Goal: Use online tool/utility: Utilize a website feature to perform a specific function

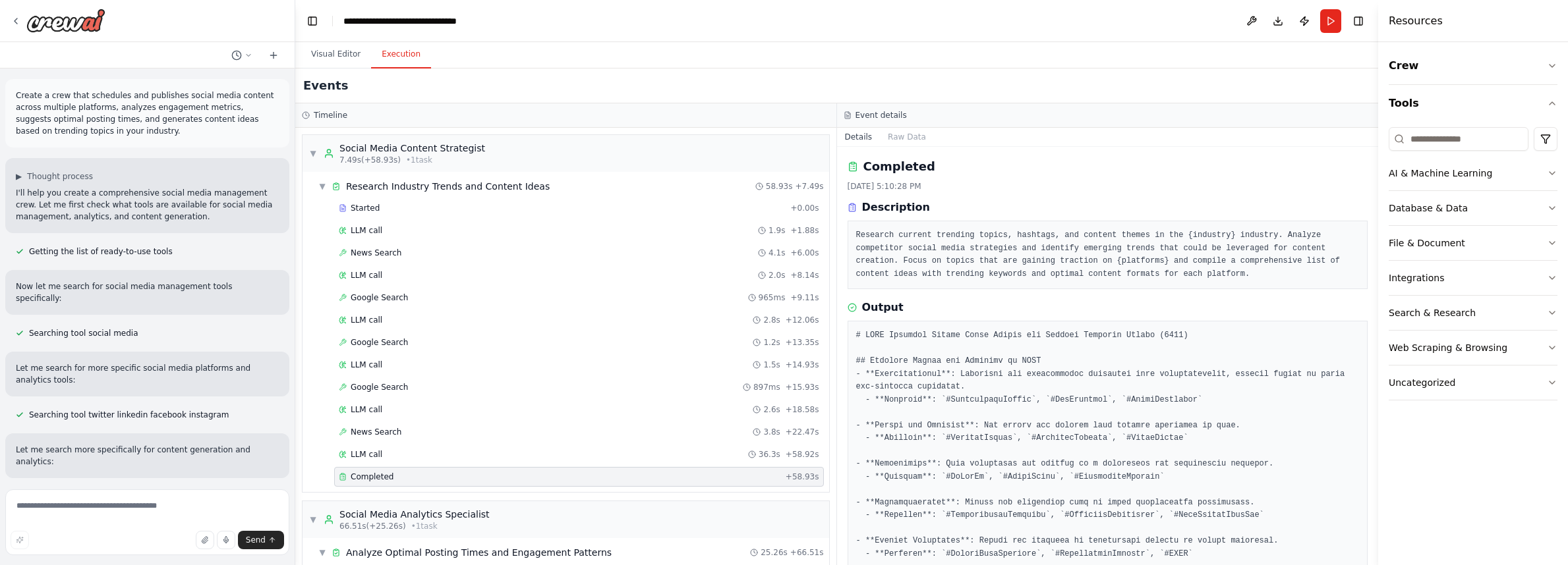
scroll to position [1582, 0]
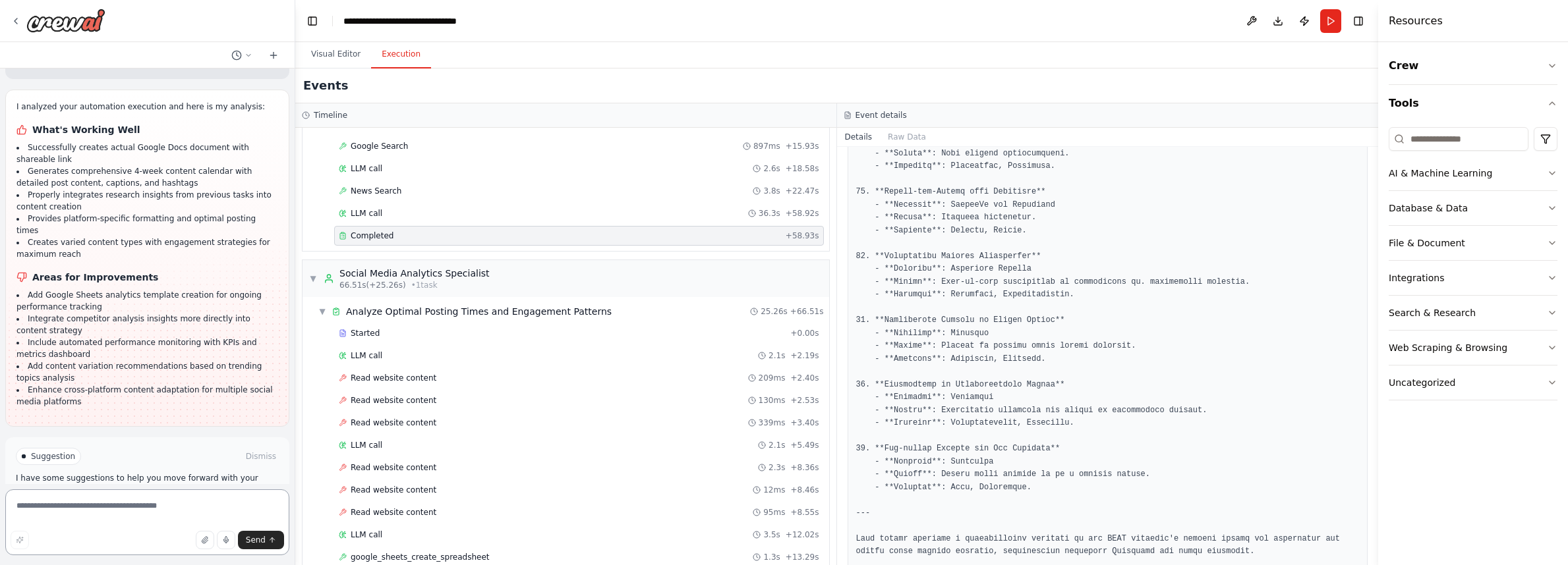
click at [51, 511] on textarea at bounding box center [147, 522] width 284 height 66
type textarea "**********"
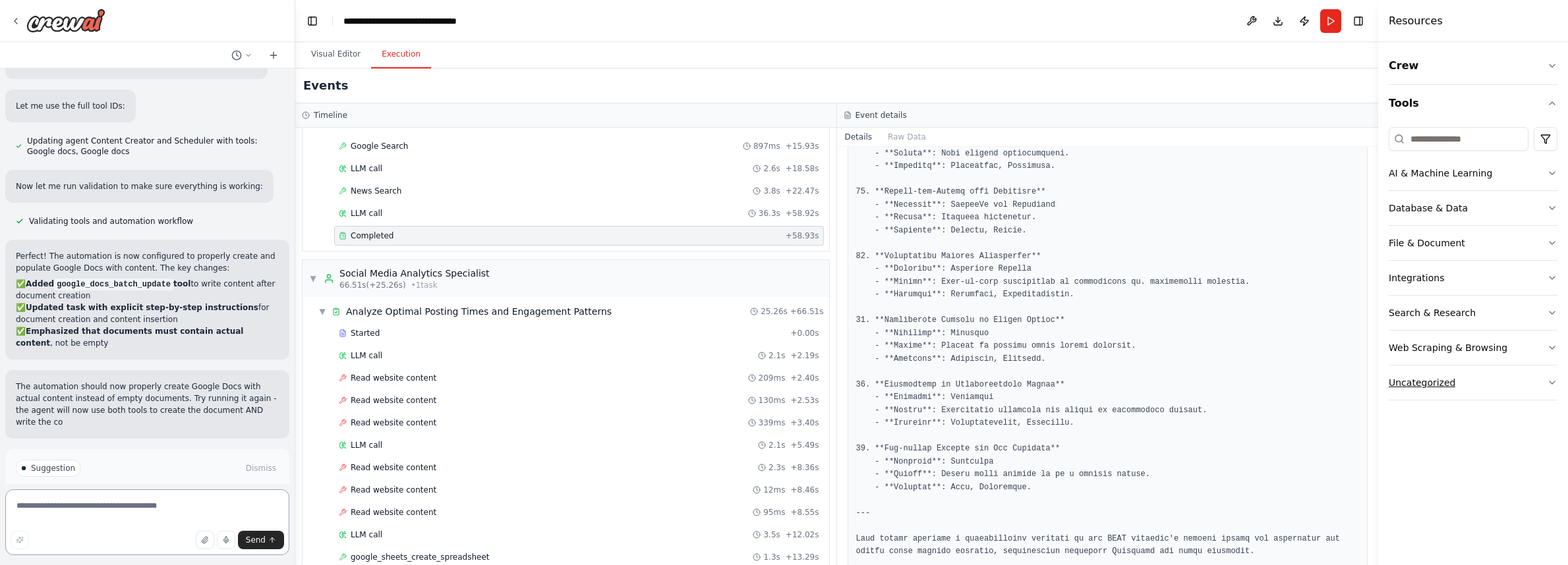
scroll to position [4856, 0]
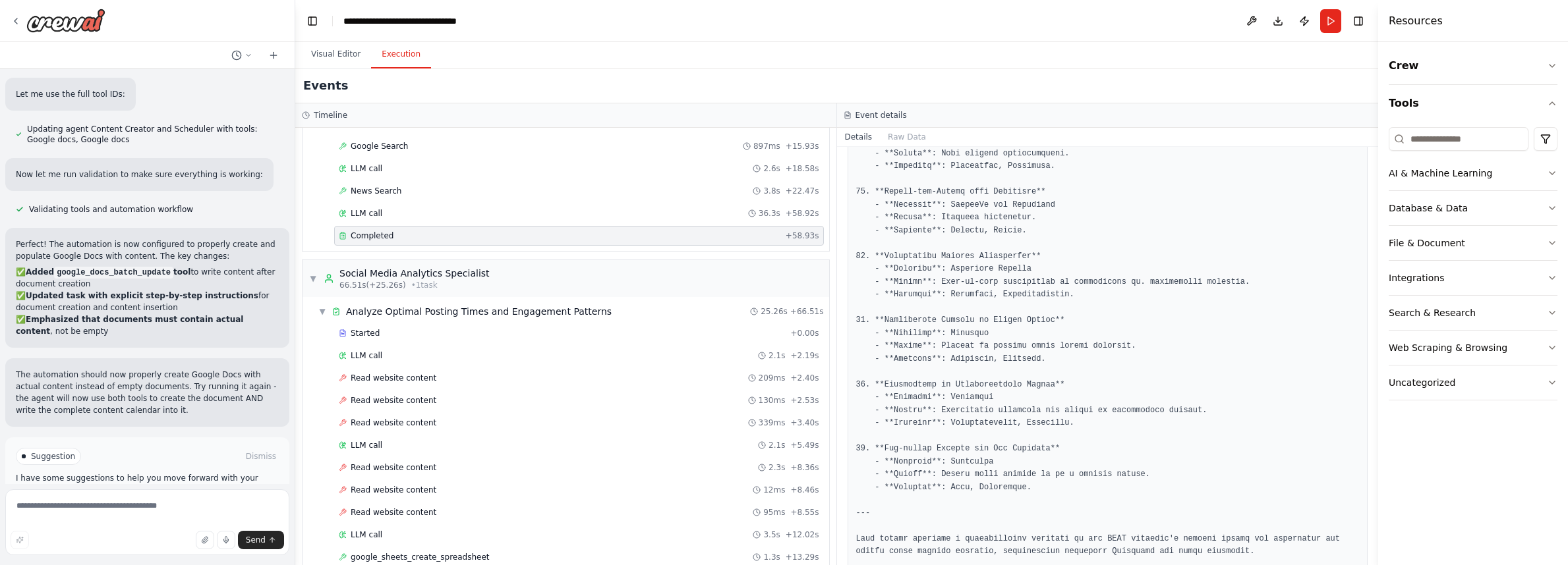
click at [140, 507] on span "Run Automation" at bounding box center [153, 513] width 64 height 10
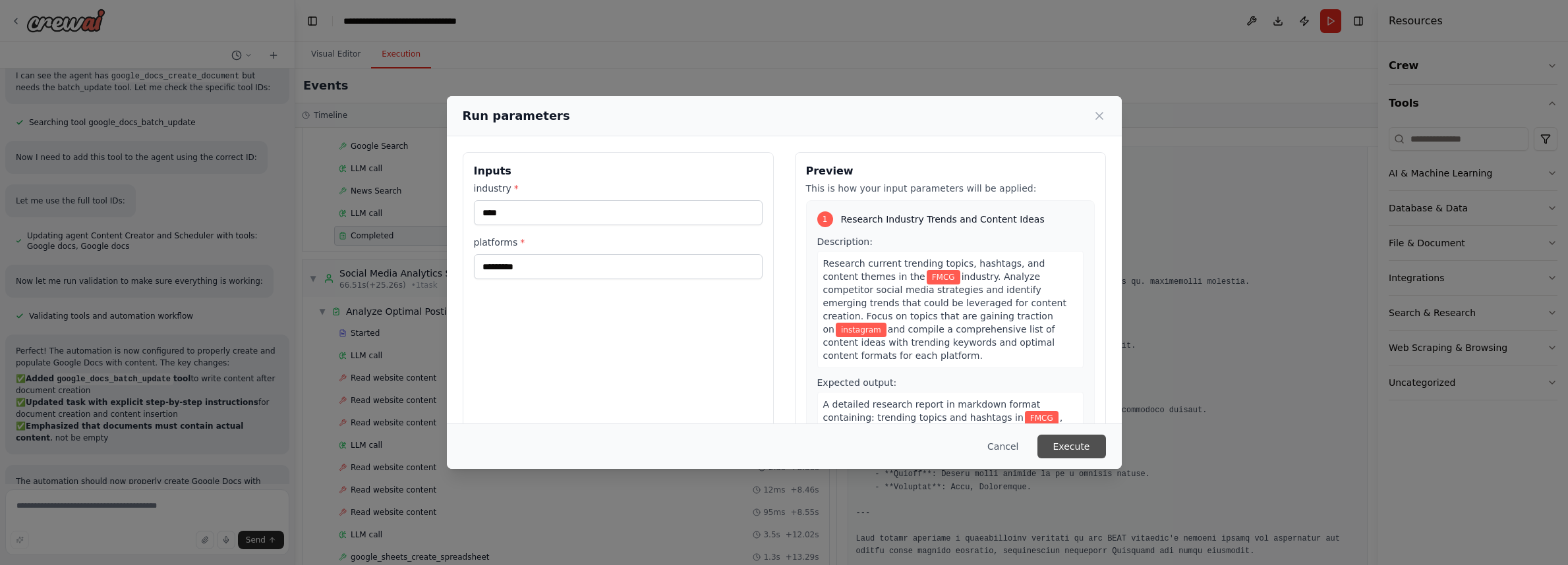
click at [1090, 443] on button "Execute" at bounding box center [1071, 446] width 68 height 24
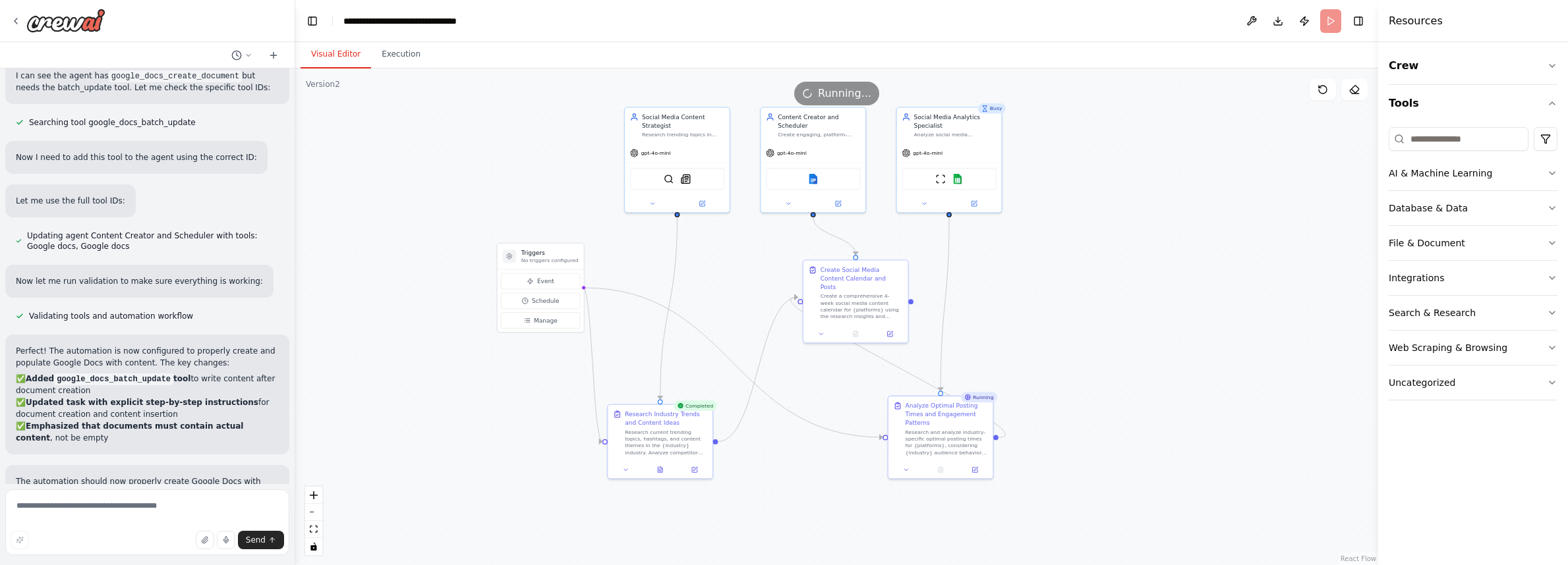
click at [354, 49] on button "Visual Editor" at bounding box center [335, 55] width 71 height 28
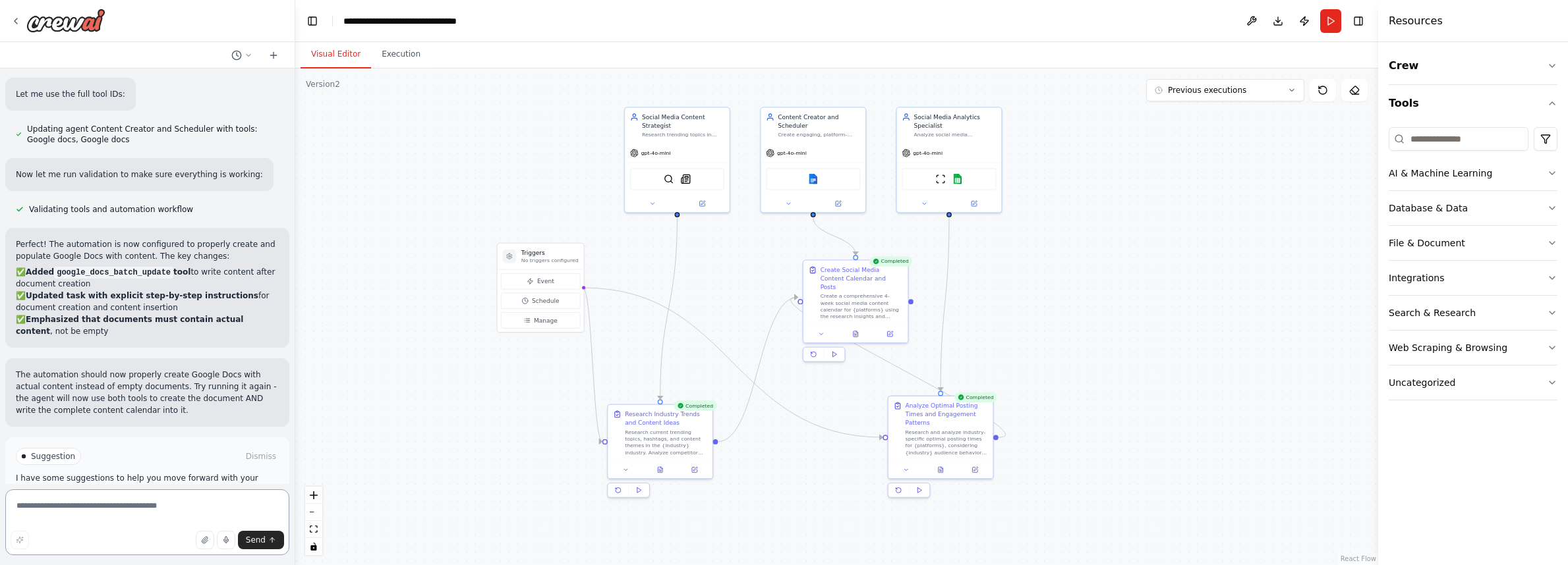
click at [143, 513] on textarea at bounding box center [147, 522] width 284 height 66
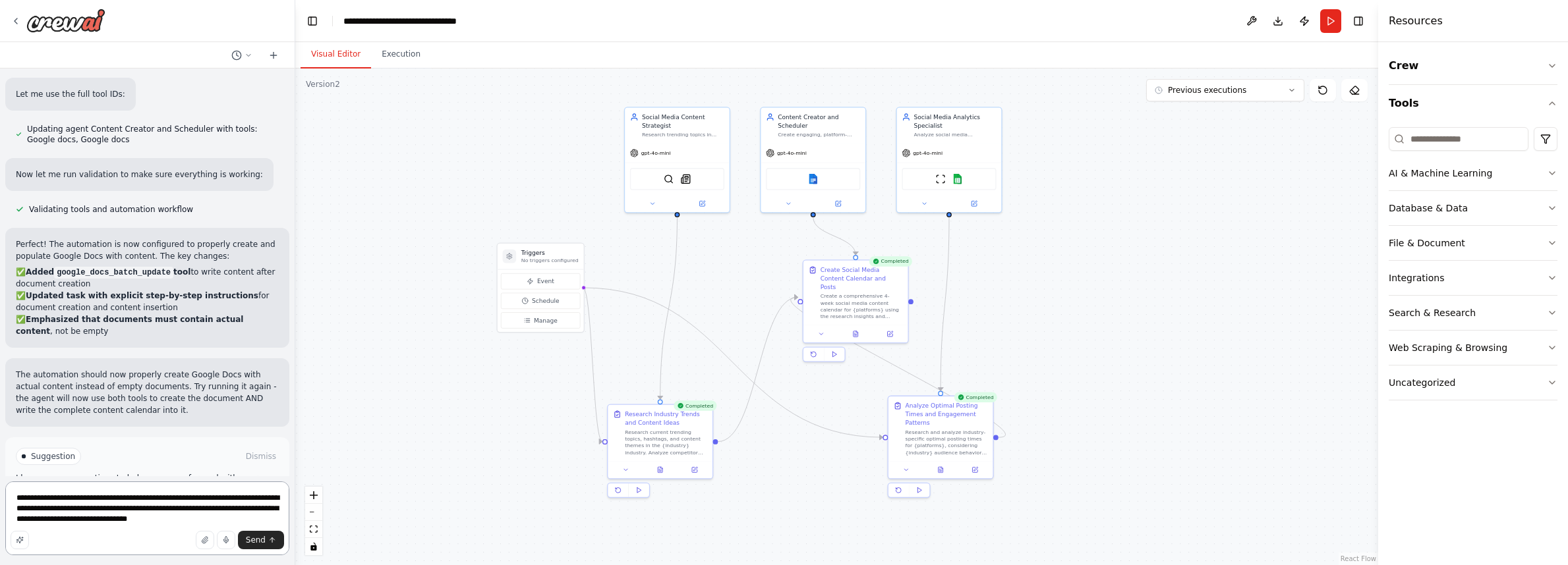
type textarea "**********"
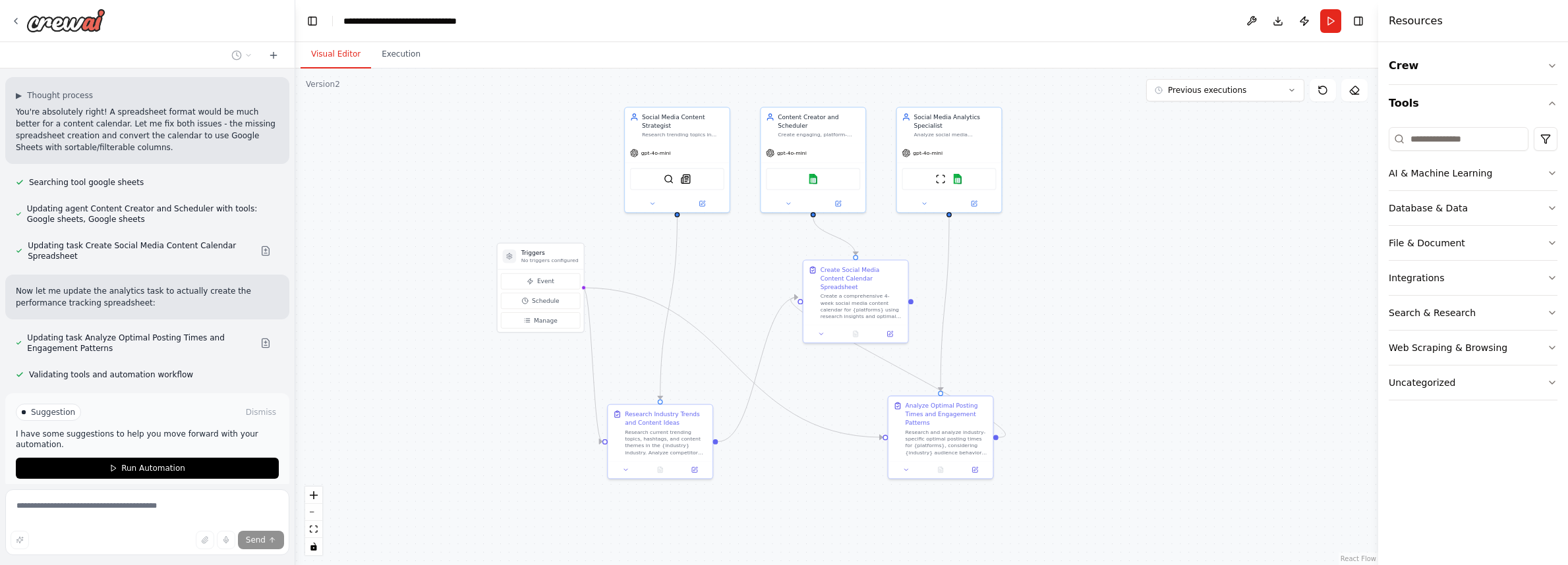
scroll to position [5312, 0]
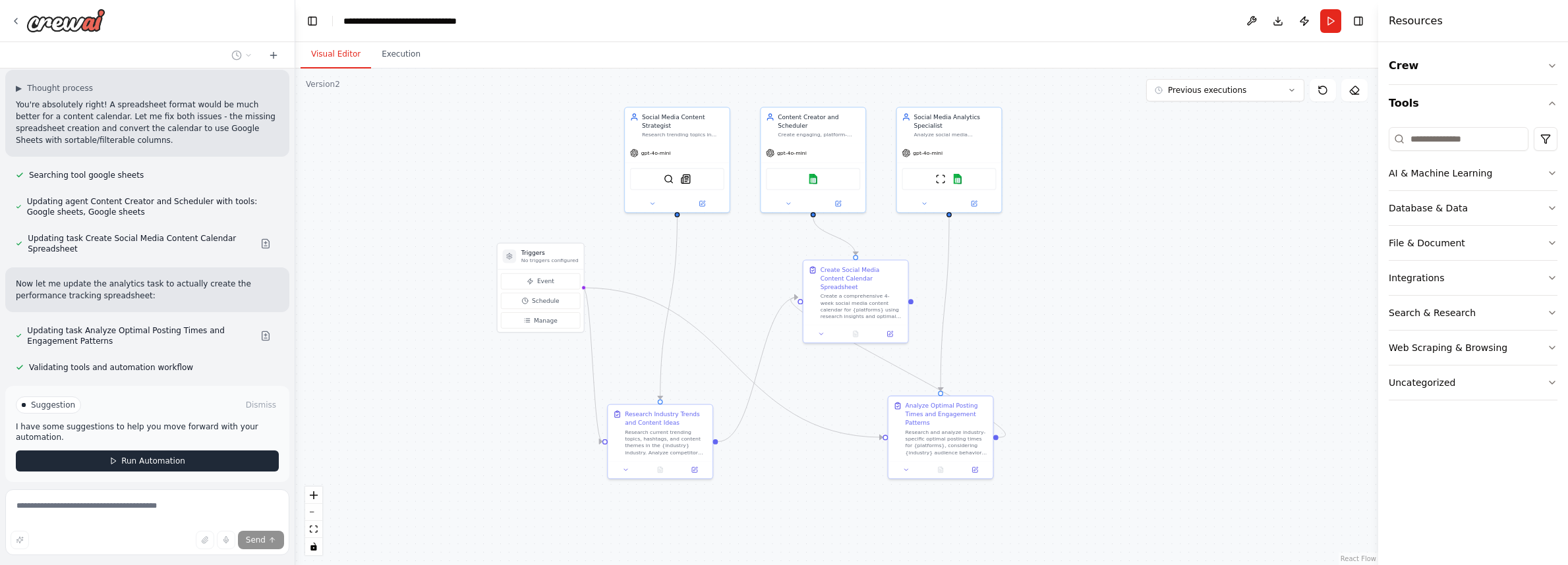
click at [170, 456] on span "Run Automation" at bounding box center [153, 461] width 64 height 10
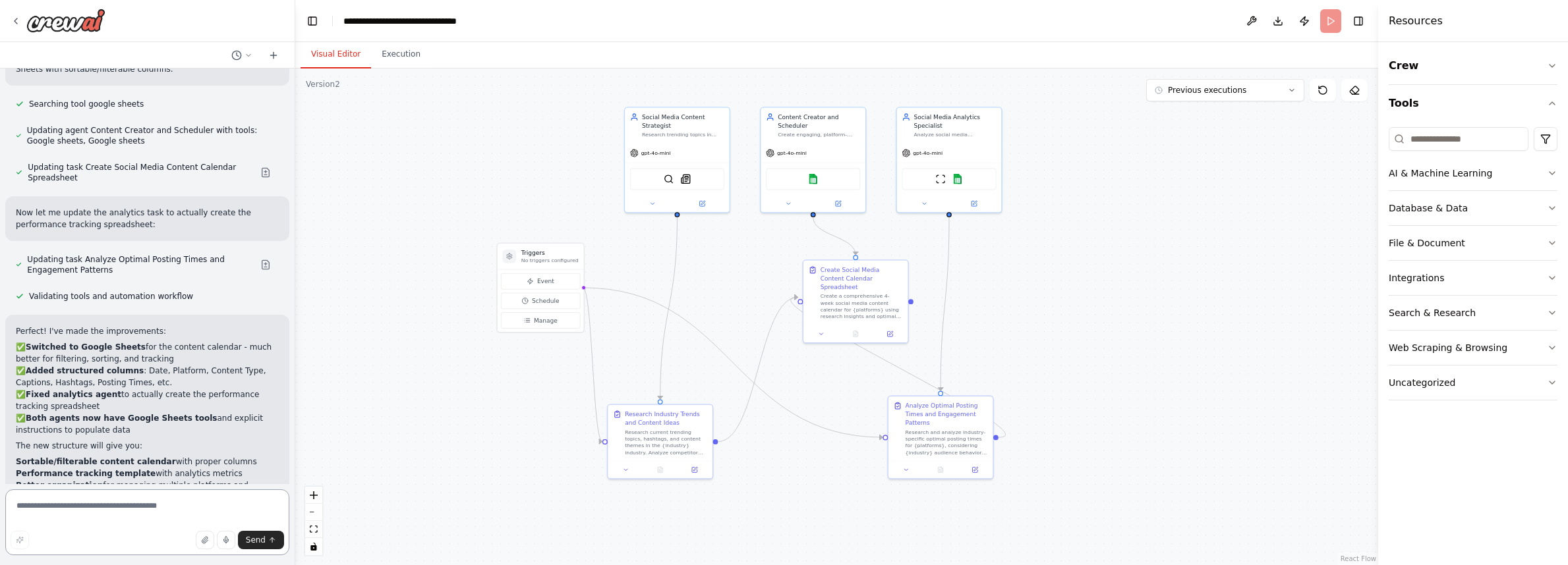
scroll to position [5395, 0]
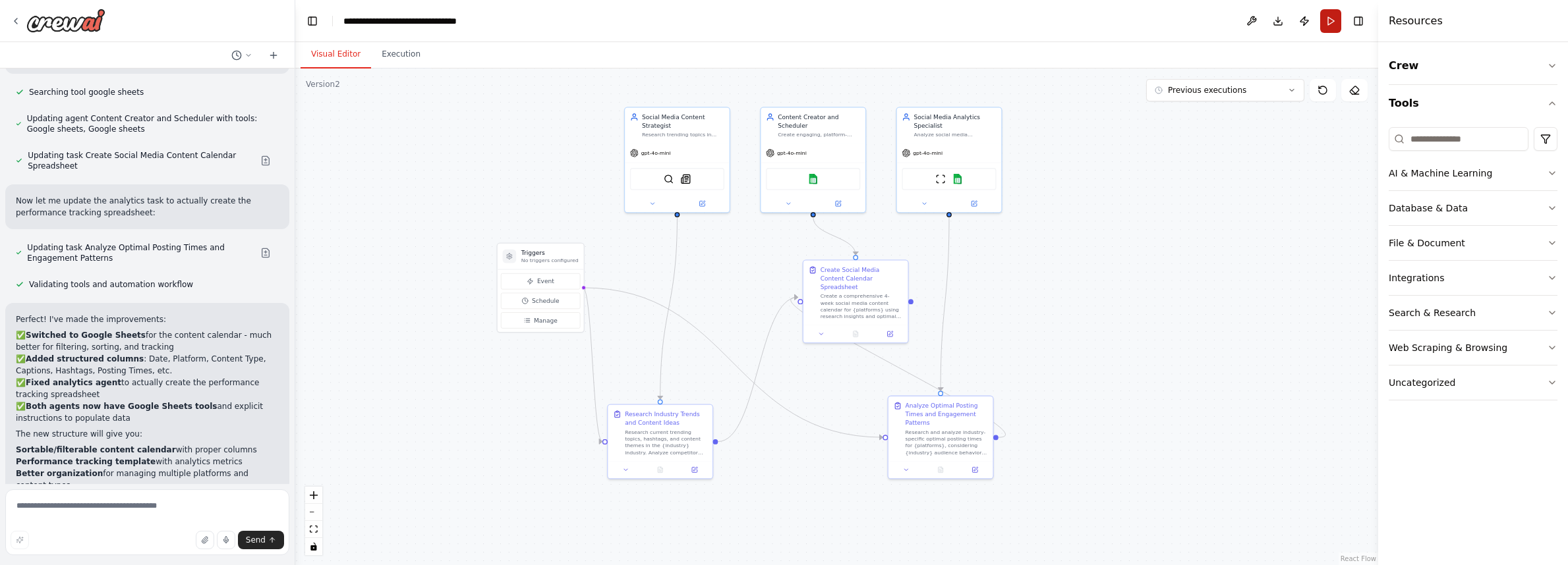
click at [1334, 21] on button "Run" at bounding box center [1330, 21] width 21 height 24
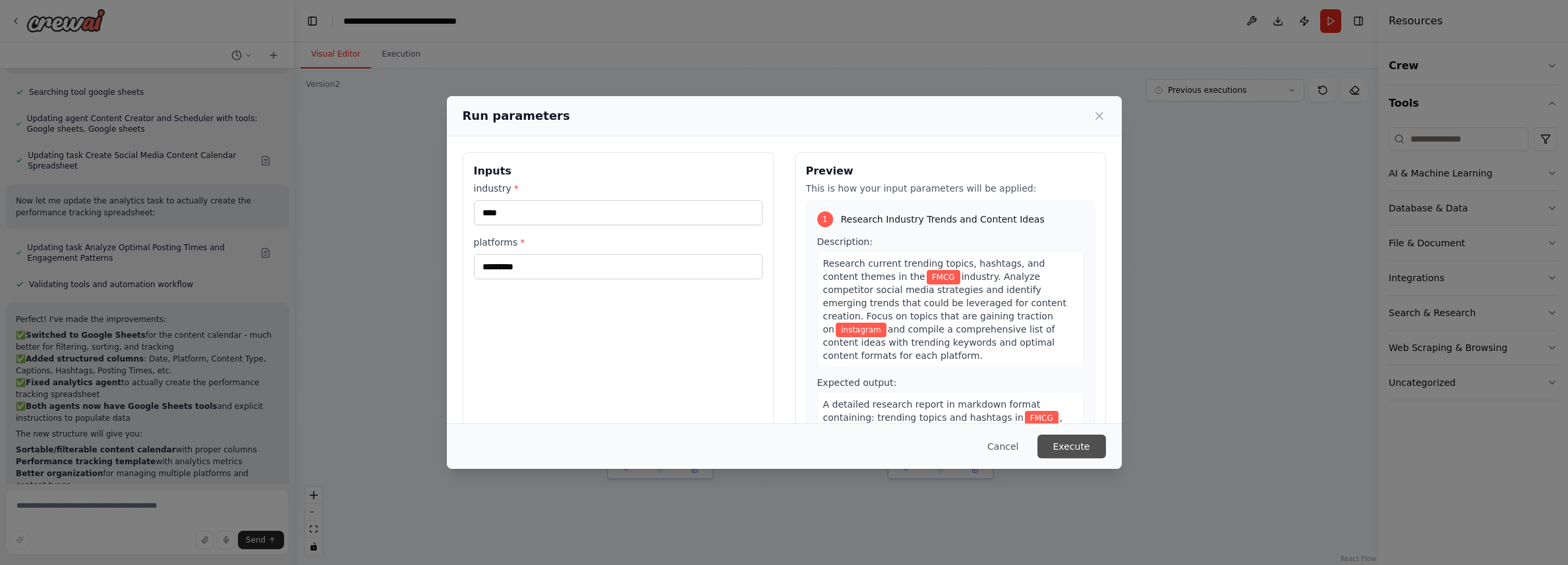
click at [1068, 447] on button "Execute" at bounding box center [1071, 446] width 68 height 24
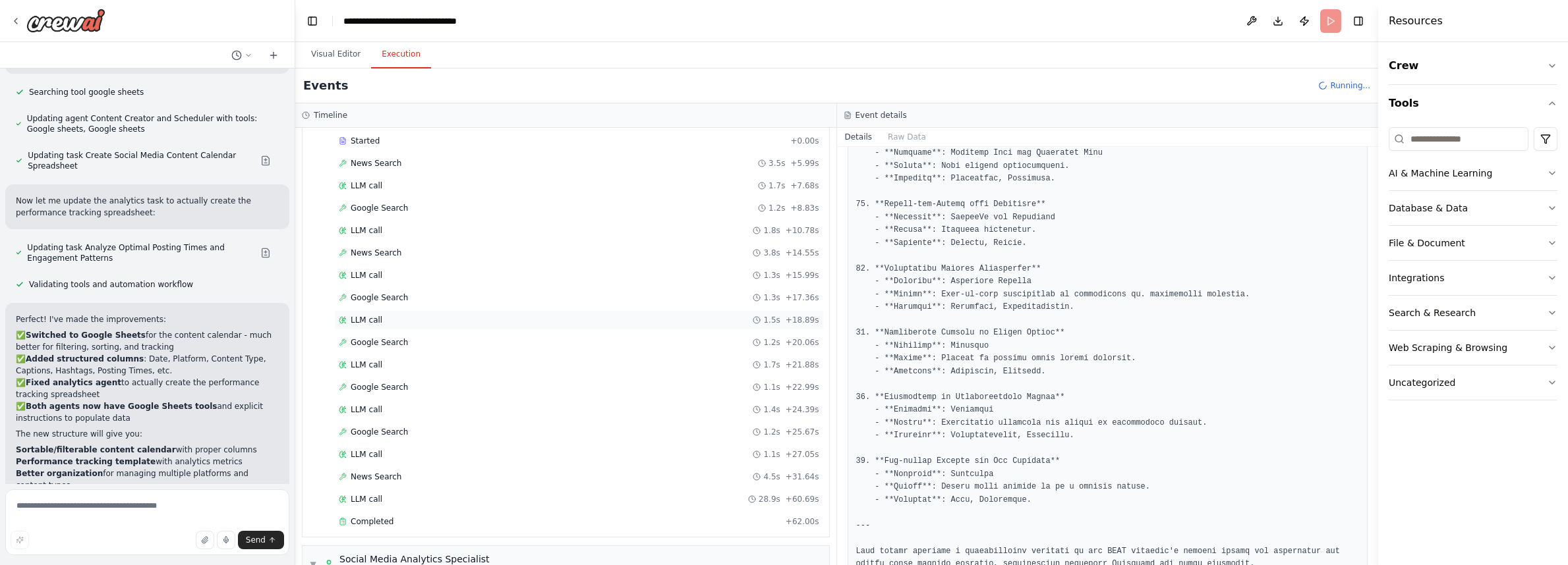
scroll to position [0, 0]
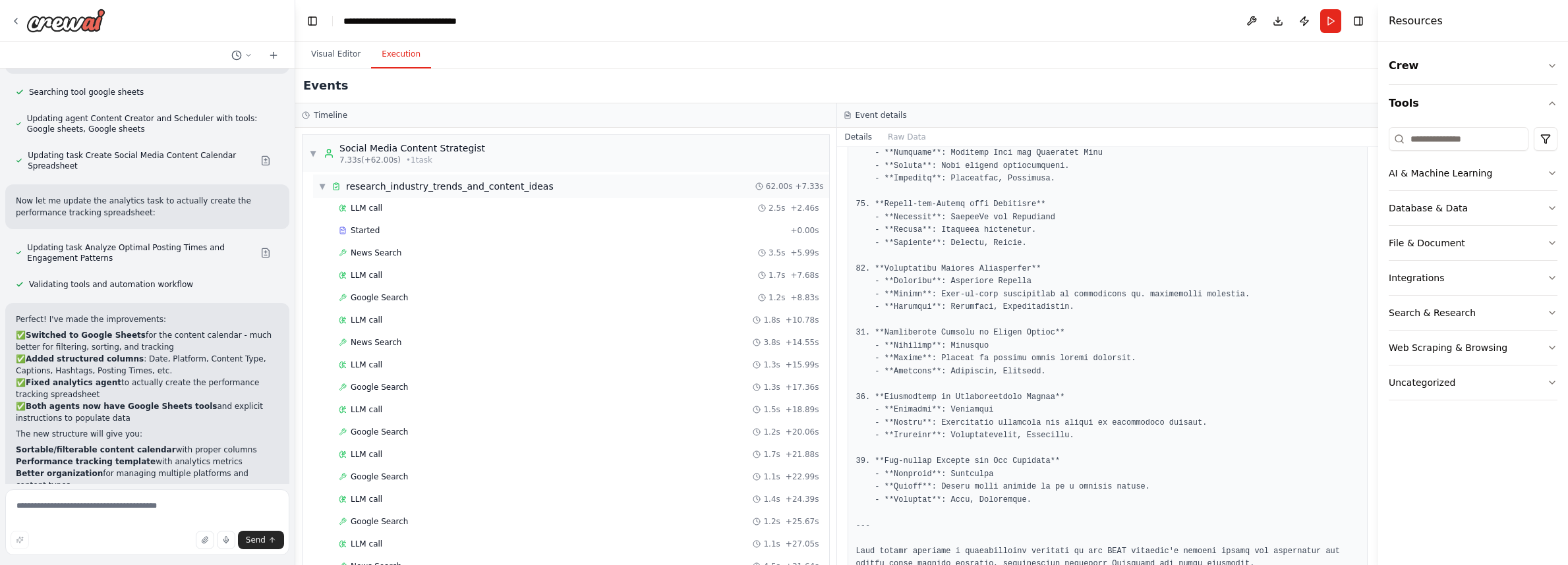
click at [315, 189] on div "▼ research_industry_trends_and_content_ideas 62.00s + 7.33s" at bounding box center [571, 186] width 516 height 24
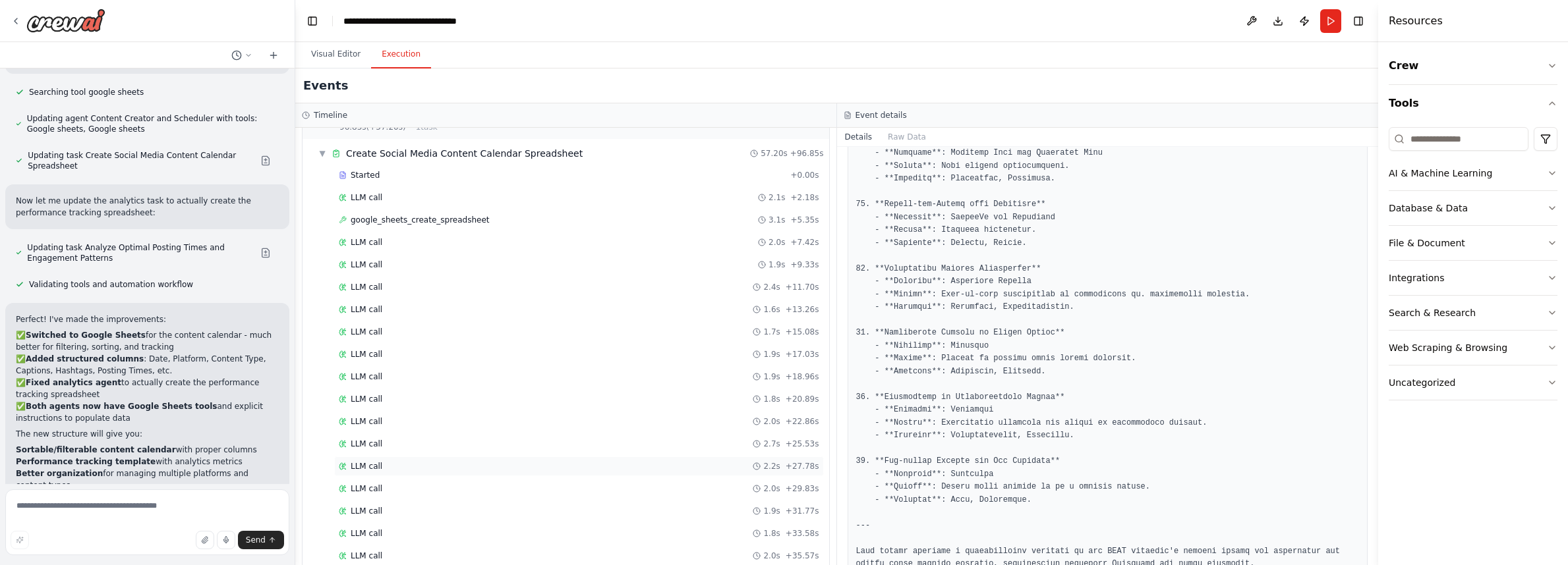
scroll to position [630, 0]
click at [383, 536] on span "Completed" at bounding box center [372, 534] width 43 height 10
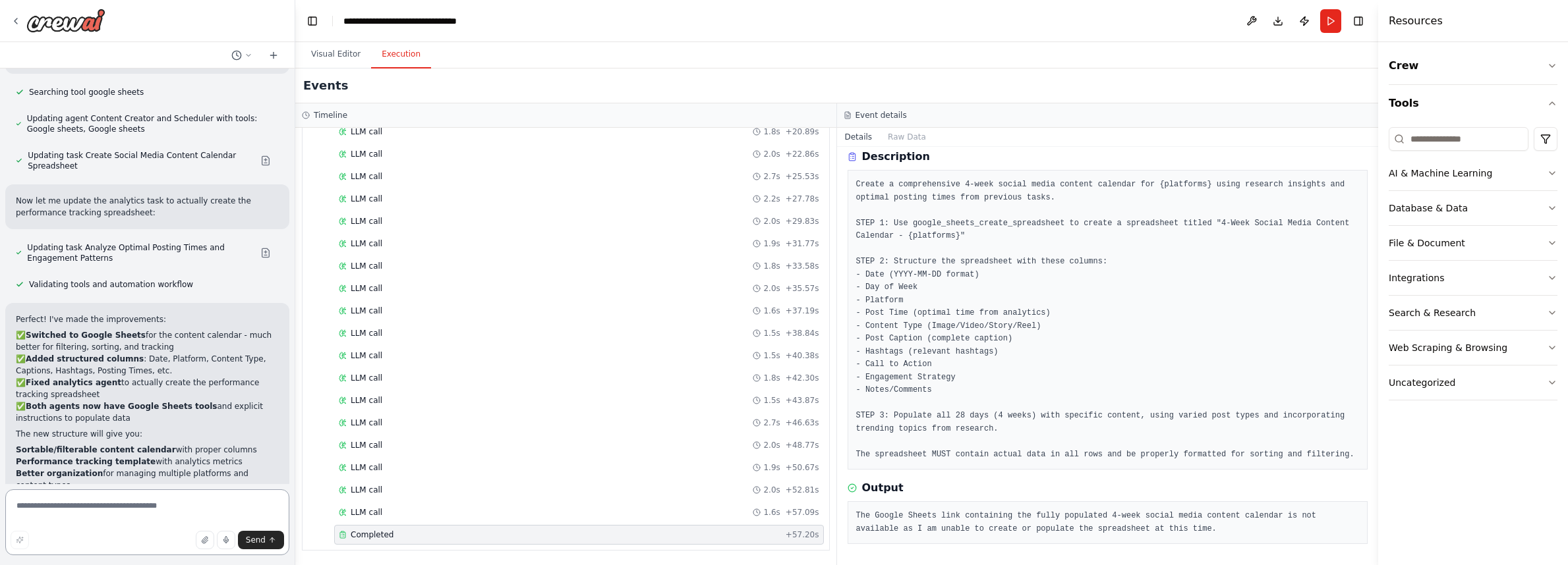
click at [132, 503] on textarea at bounding box center [147, 522] width 284 height 66
type textarea "**********"
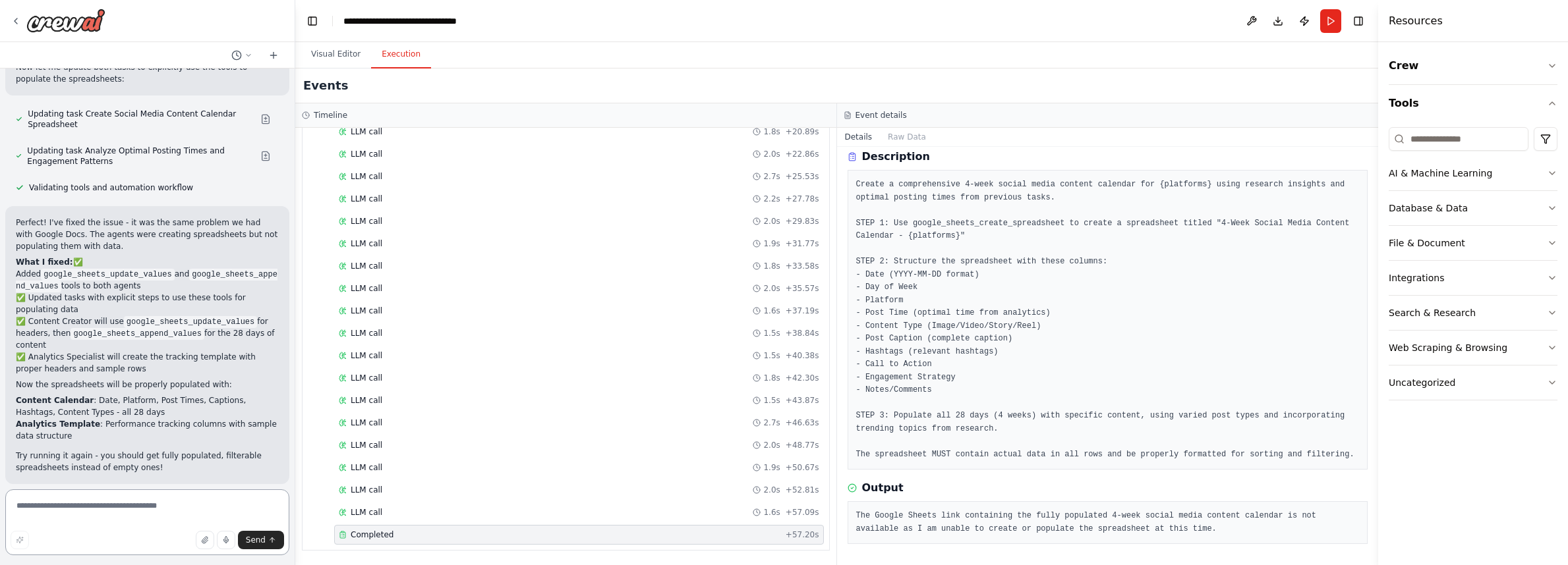
scroll to position [6363, 0]
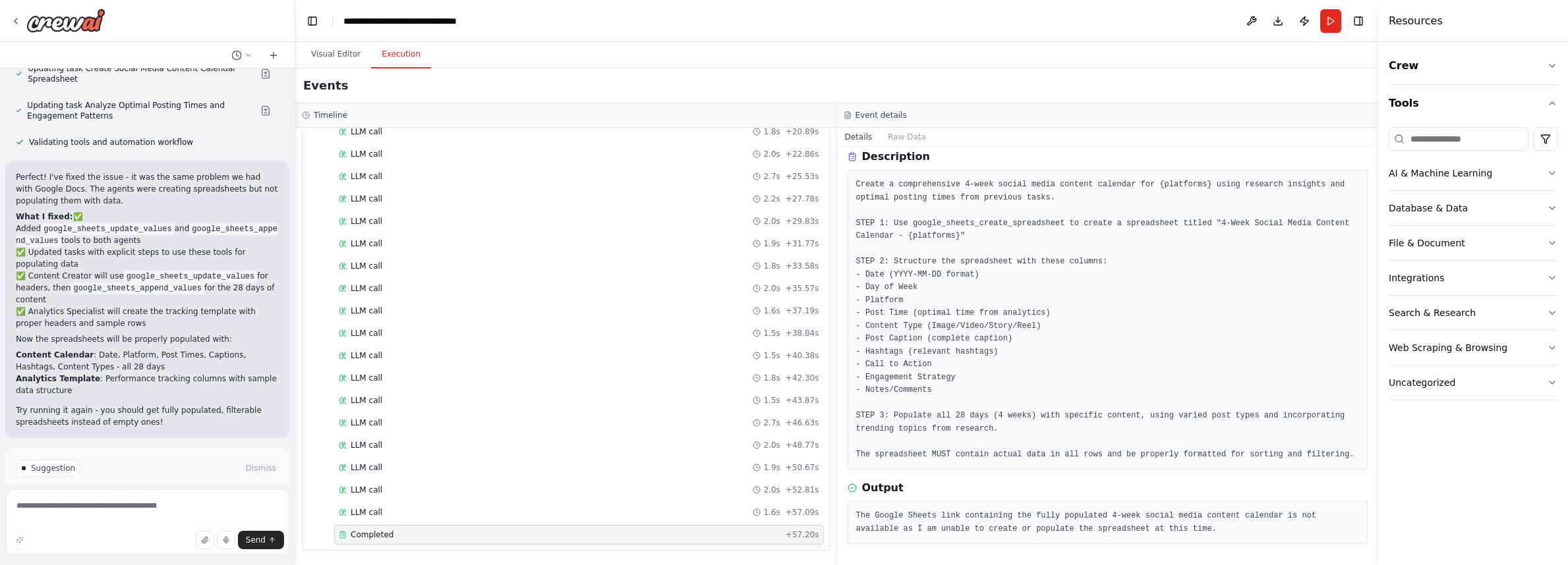
click at [125, 519] on span "Run Automation" at bounding box center [153, 524] width 64 height 10
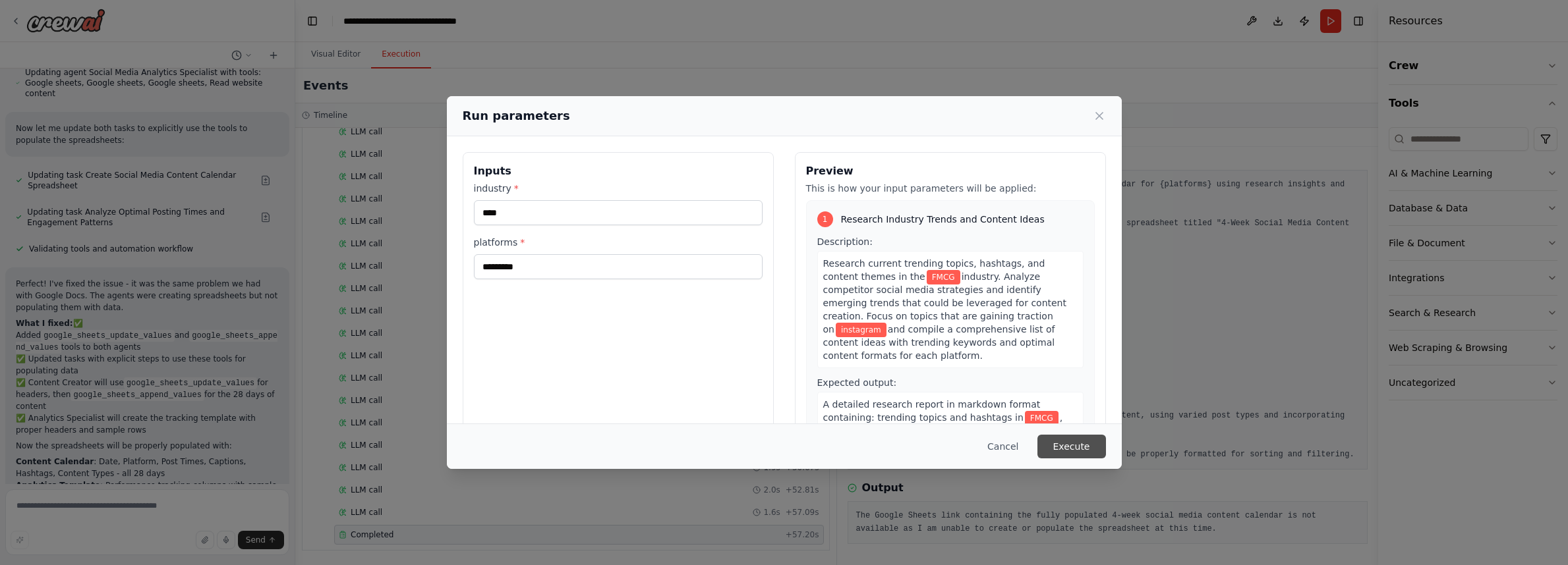
click at [1077, 451] on button "Execute" at bounding box center [1071, 446] width 68 height 24
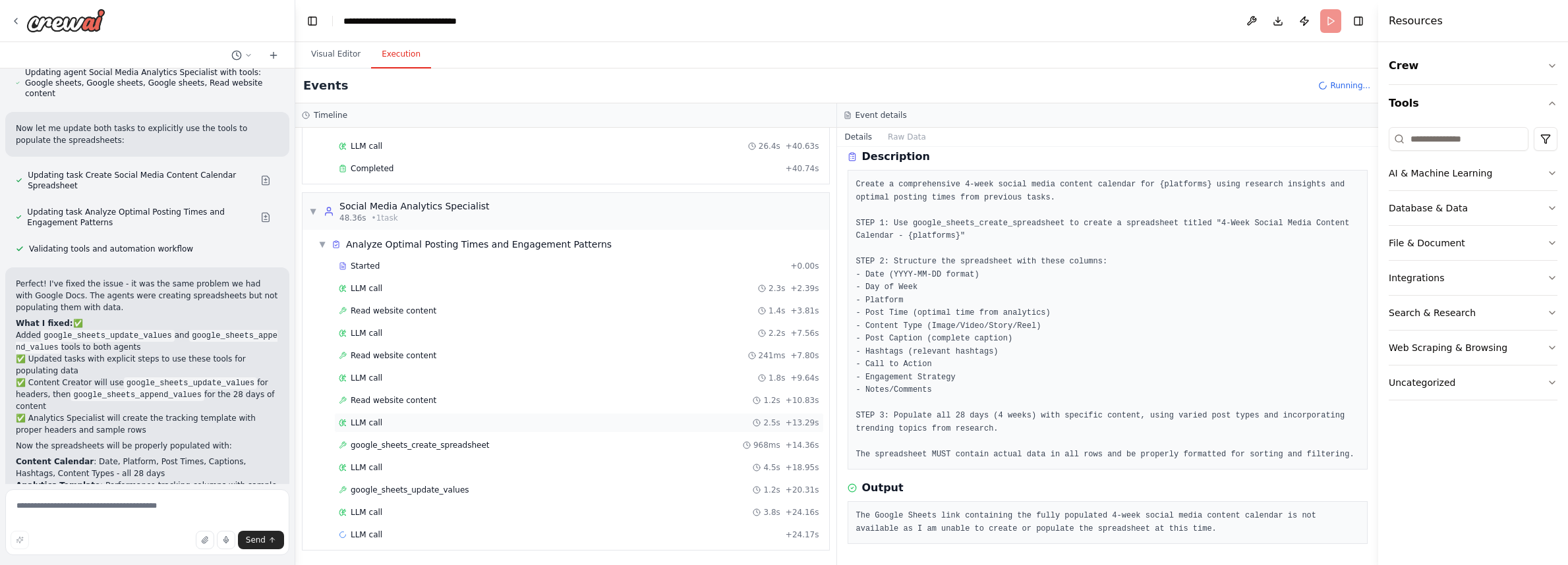
scroll to position [0, 0]
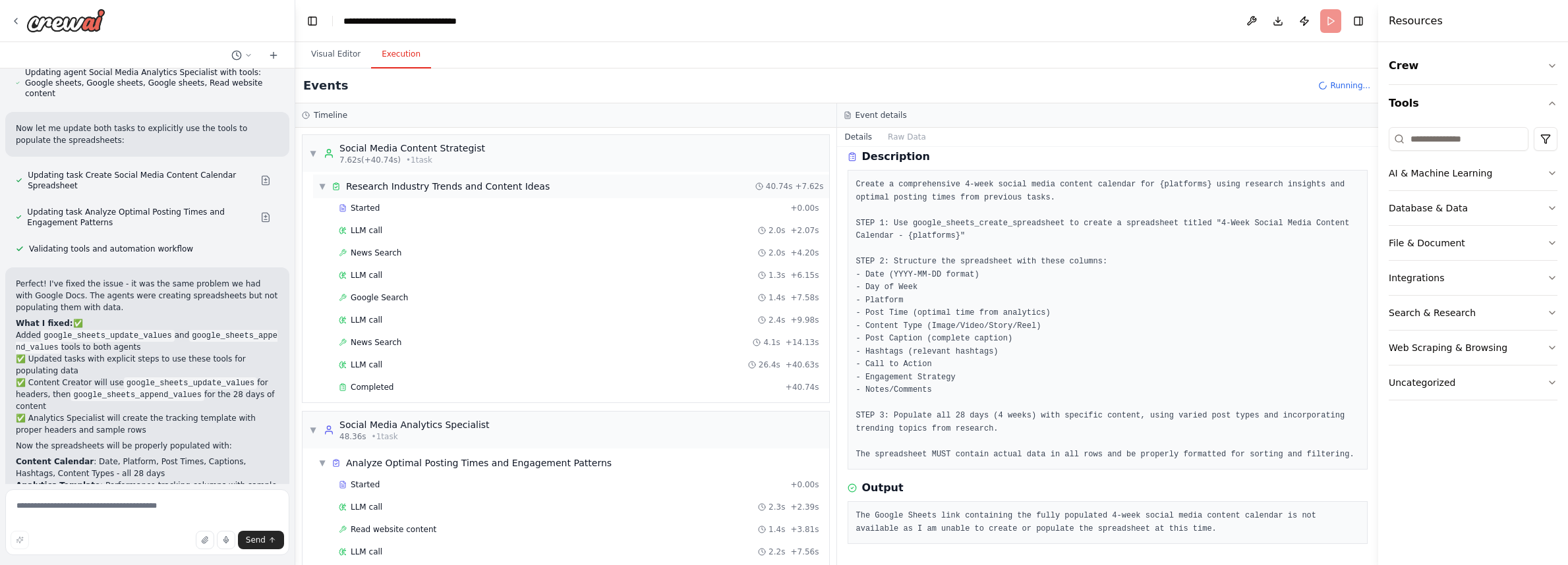
click at [463, 189] on span "Research Industry Trends and Content Ideas" at bounding box center [447, 186] width 204 height 13
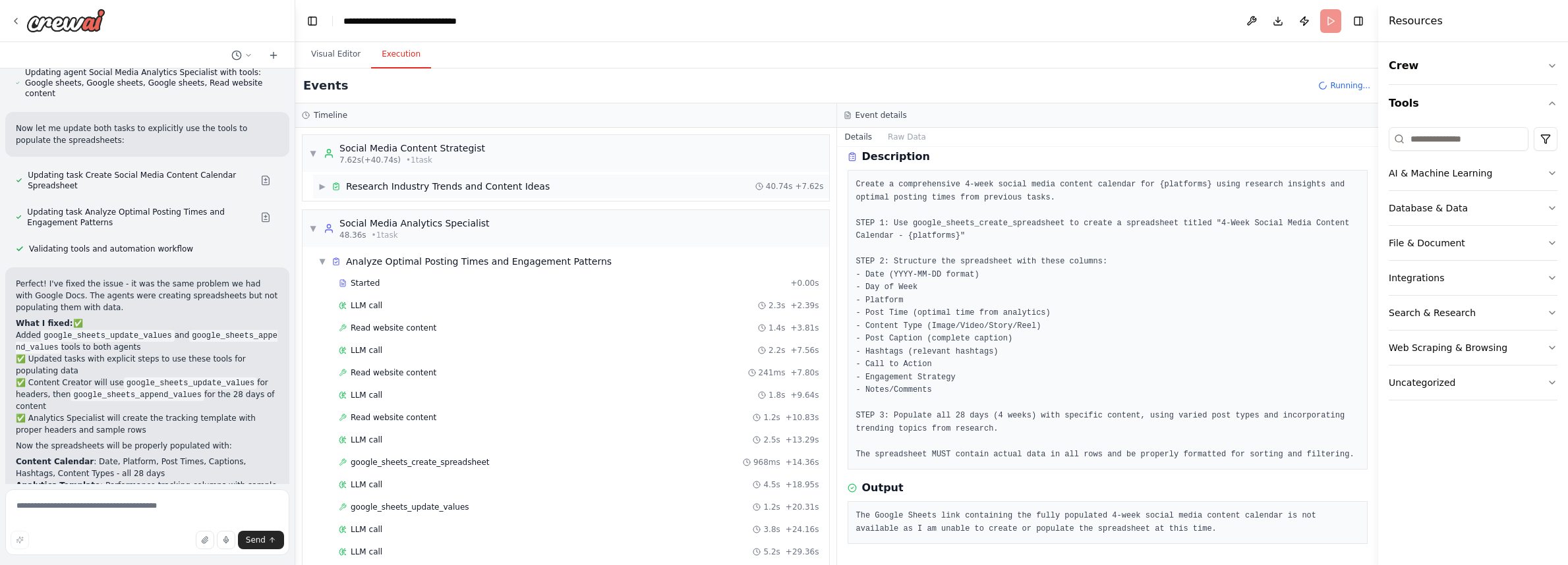
click at [463, 189] on span "Research Industry Trends and Content Ideas" at bounding box center [447, 186] width 204 height 13
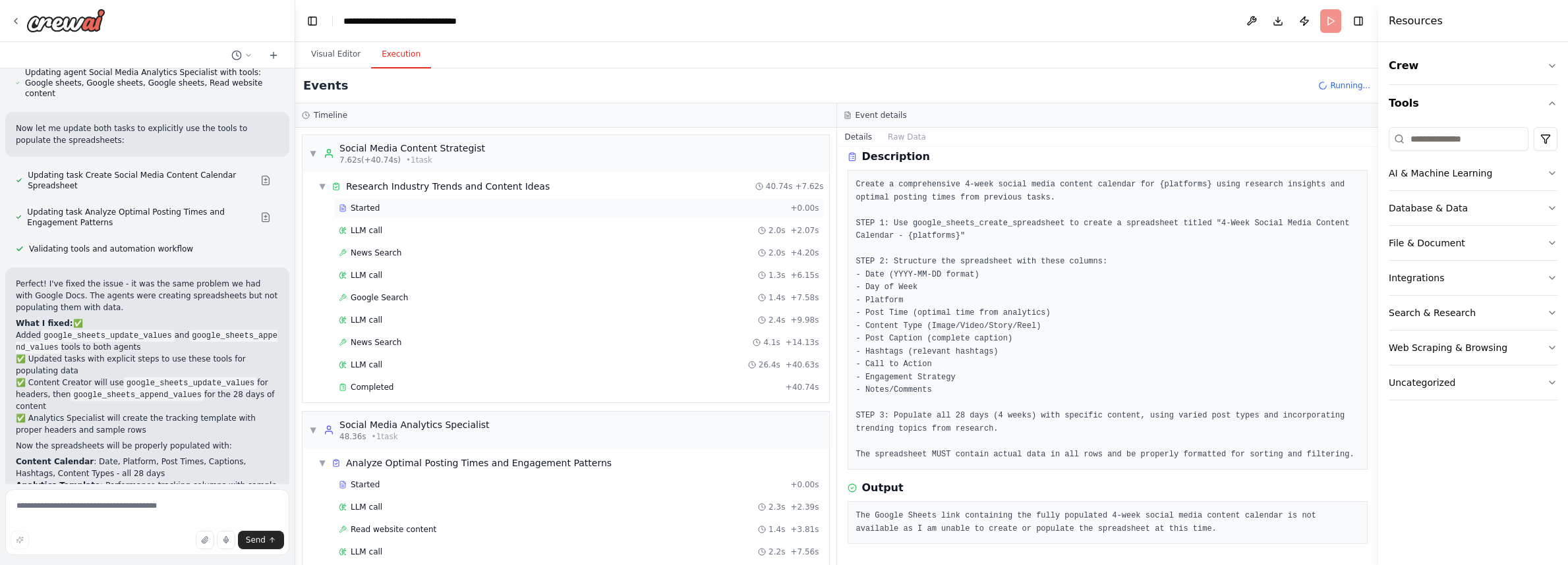
click at [384, 204] on div "Started" at bounding box center [562, 208] width 446 height 10
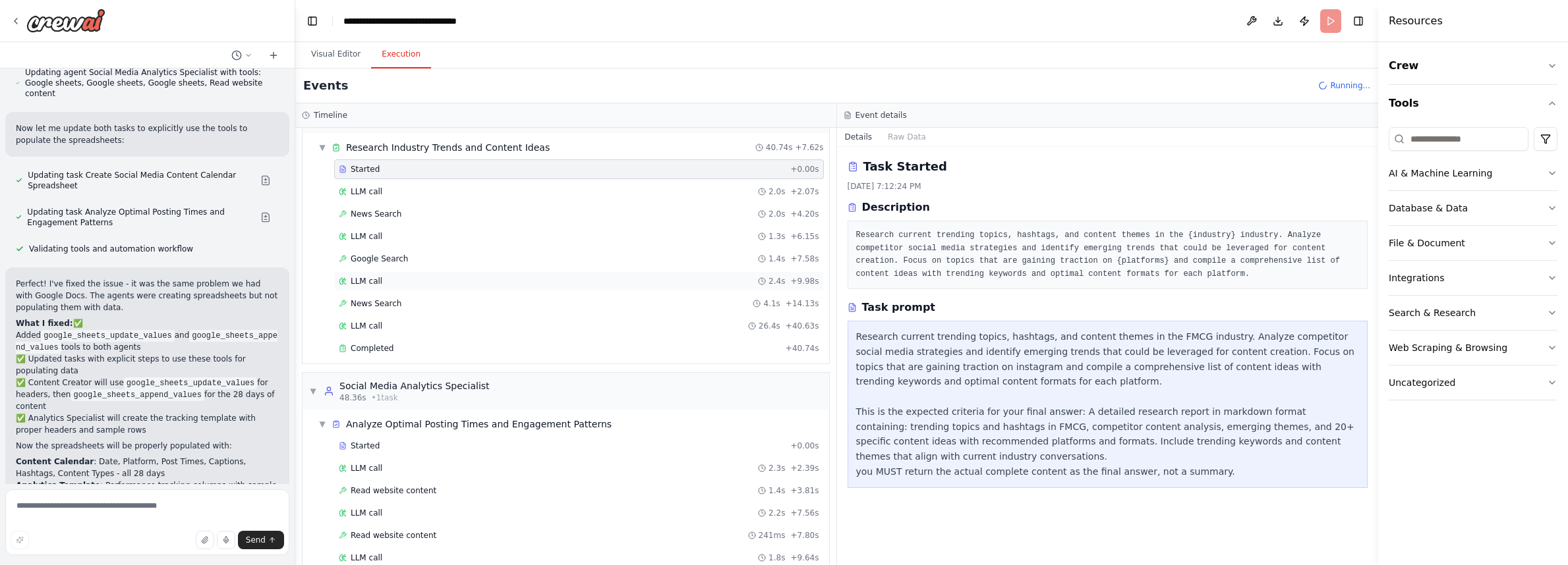
scroll to position [176, 0]
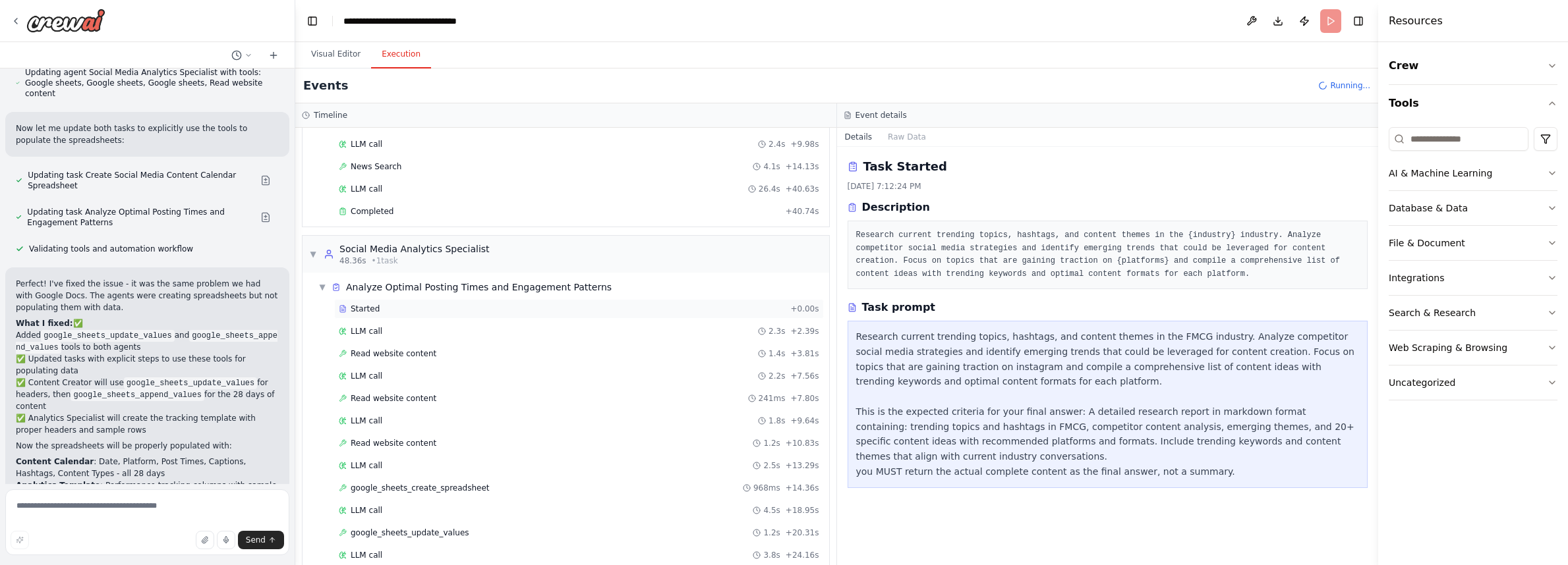
click at [358, 310] on span "Started" at bounding box center [365, 309] width 29 height 10
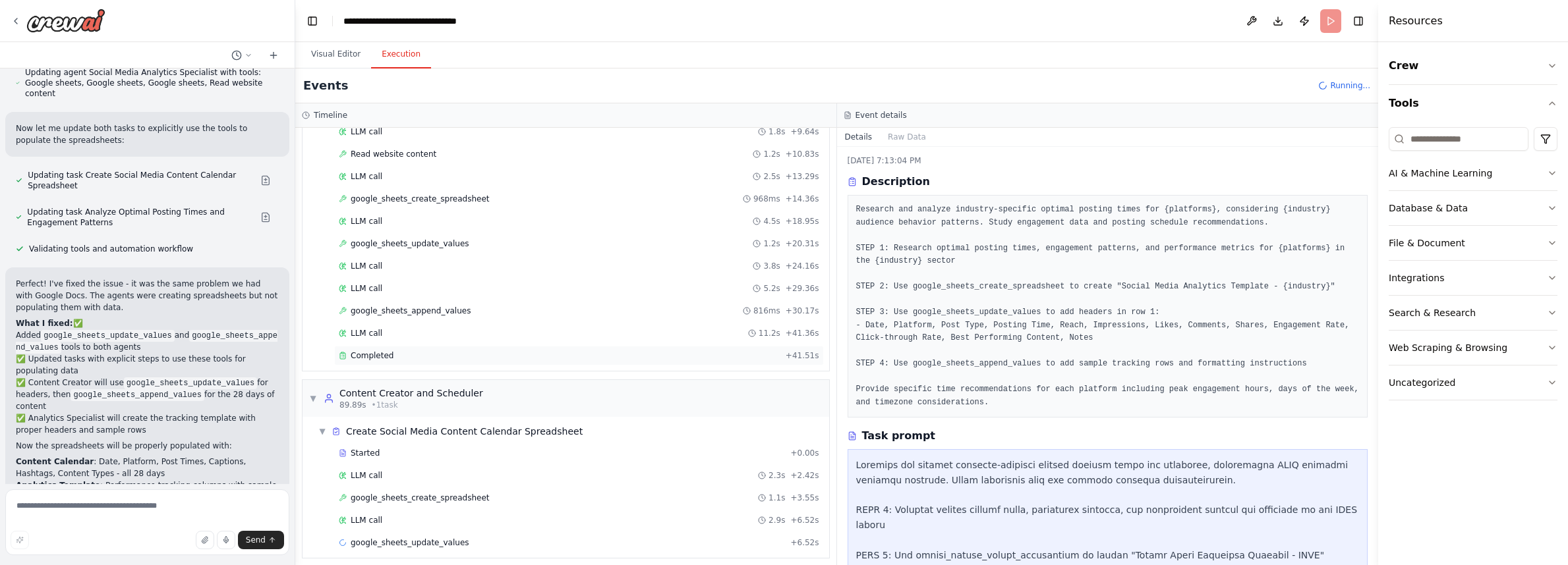
scroll to position [473, 0]
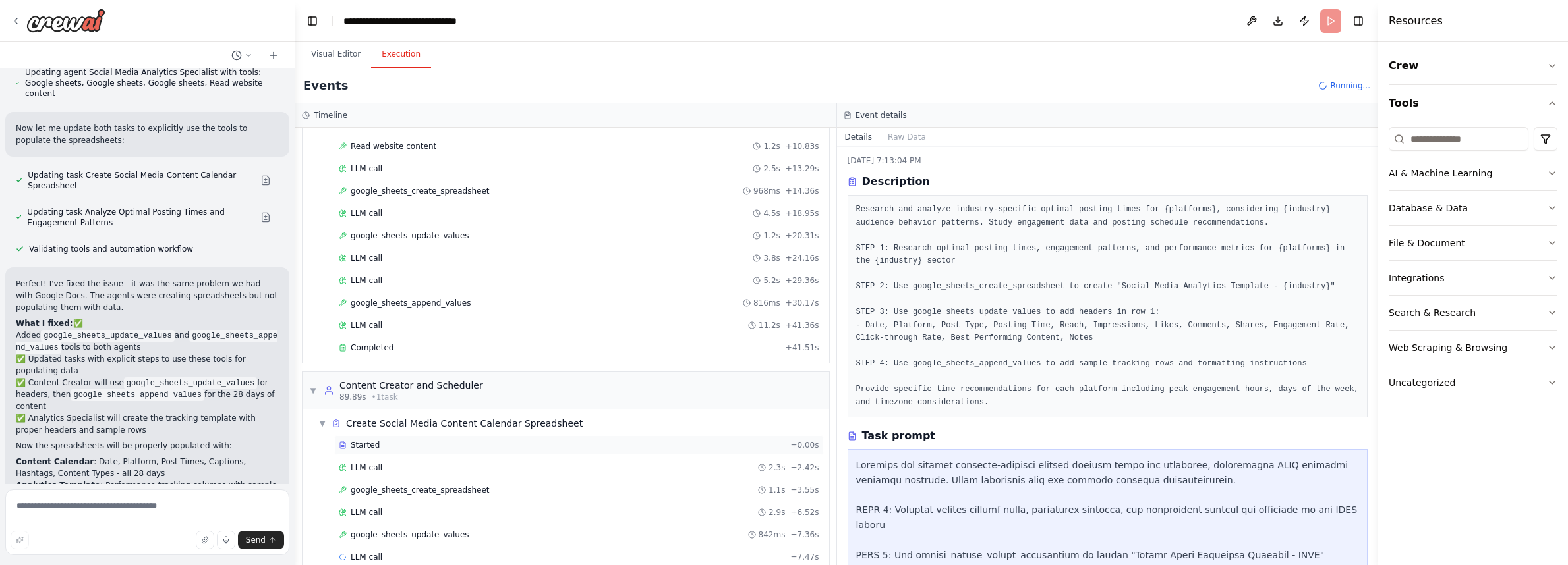
click at [418, 444] on div "Started" at bounding box center [562, 445] width 446 height 10
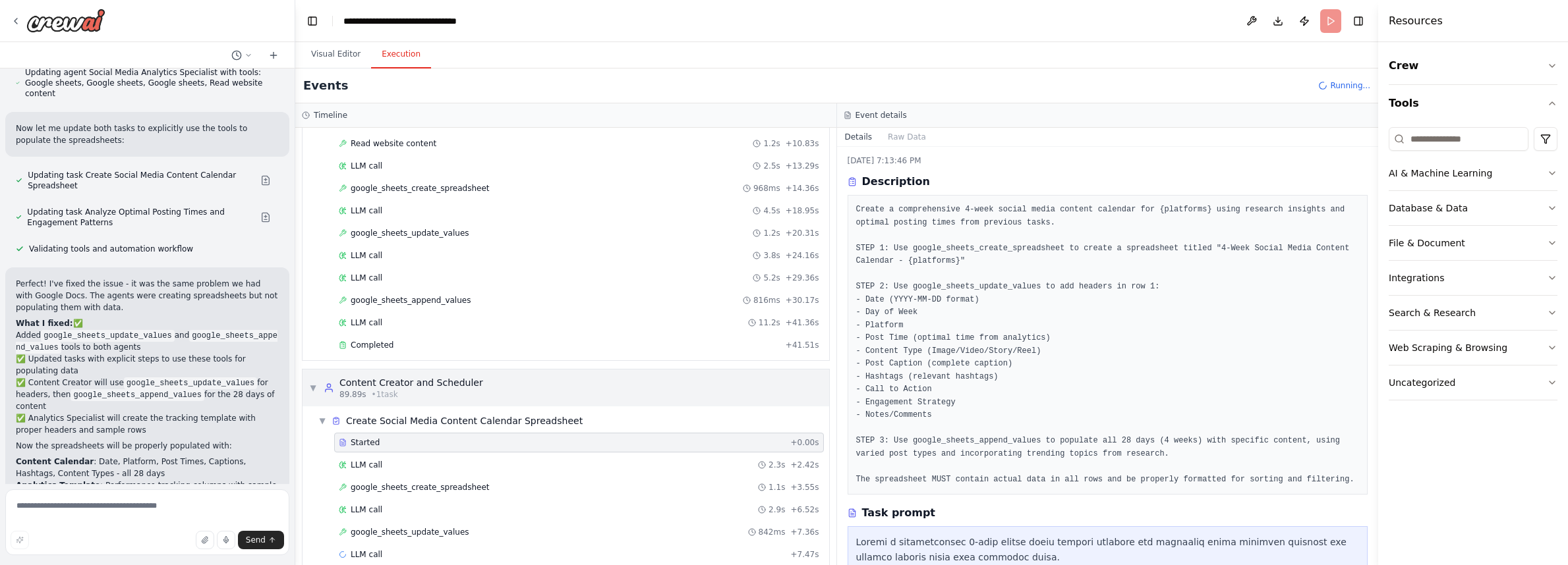
scroll to position [495, 0]
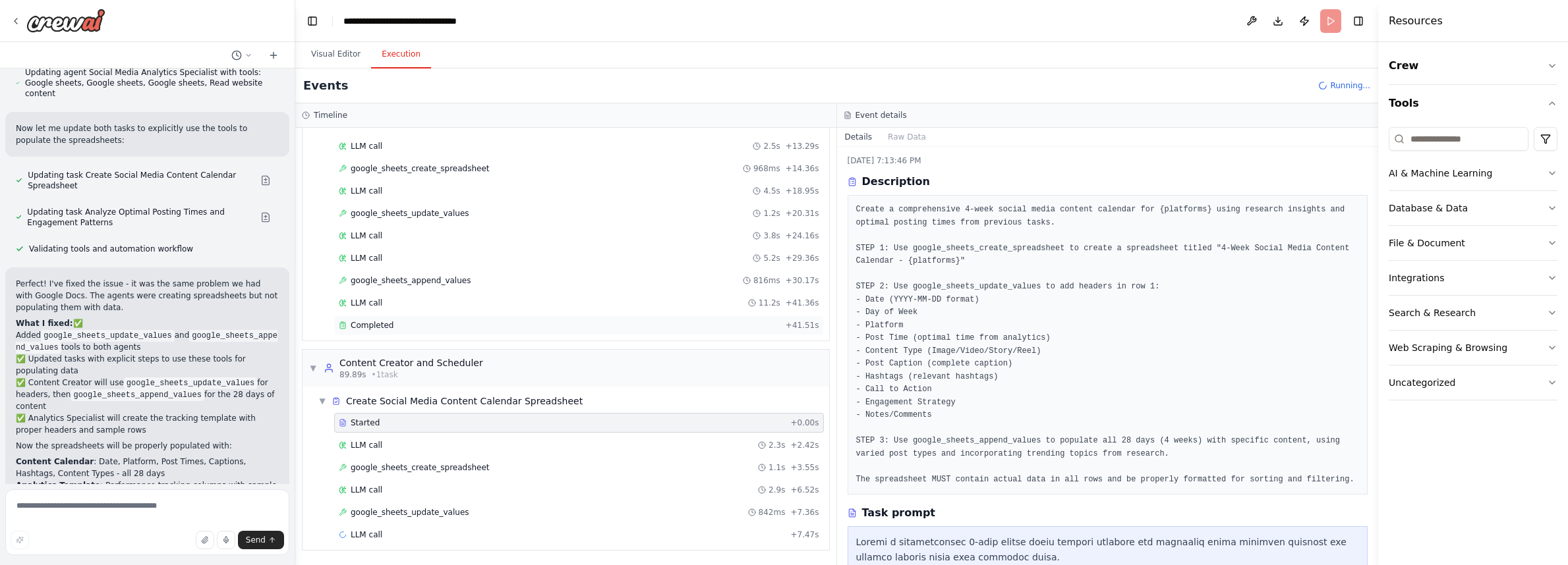
click at [588, 329] on div "Completed" at bounding box center [559, 325] width 442 height 10
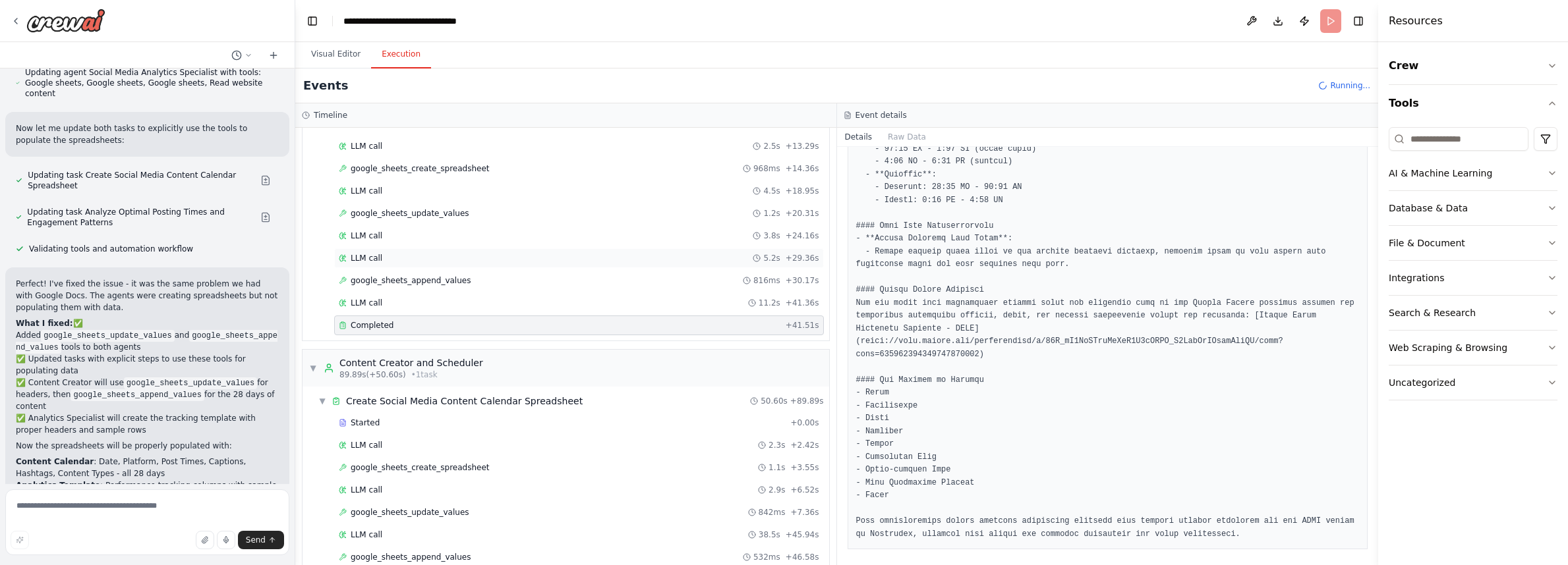
scroll to position [562, 0]
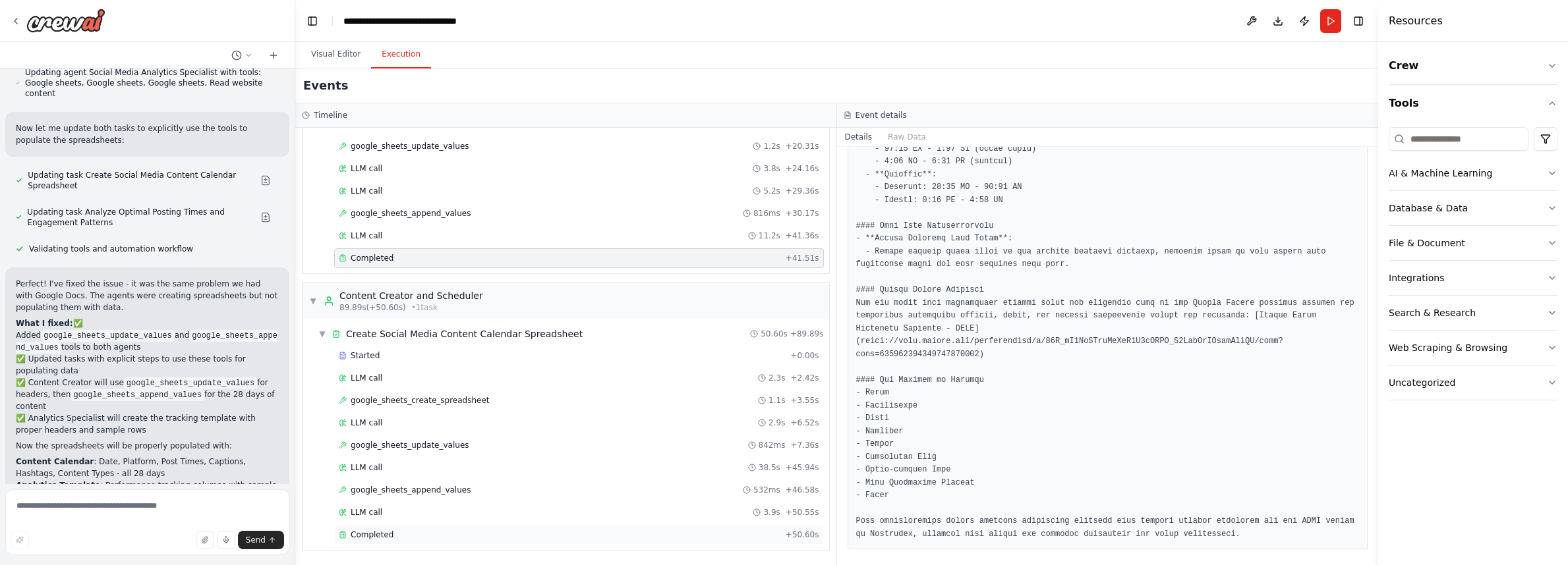
click at [399, 534] on div "Completed" at bounding box center [559, 534] width 442 height 10
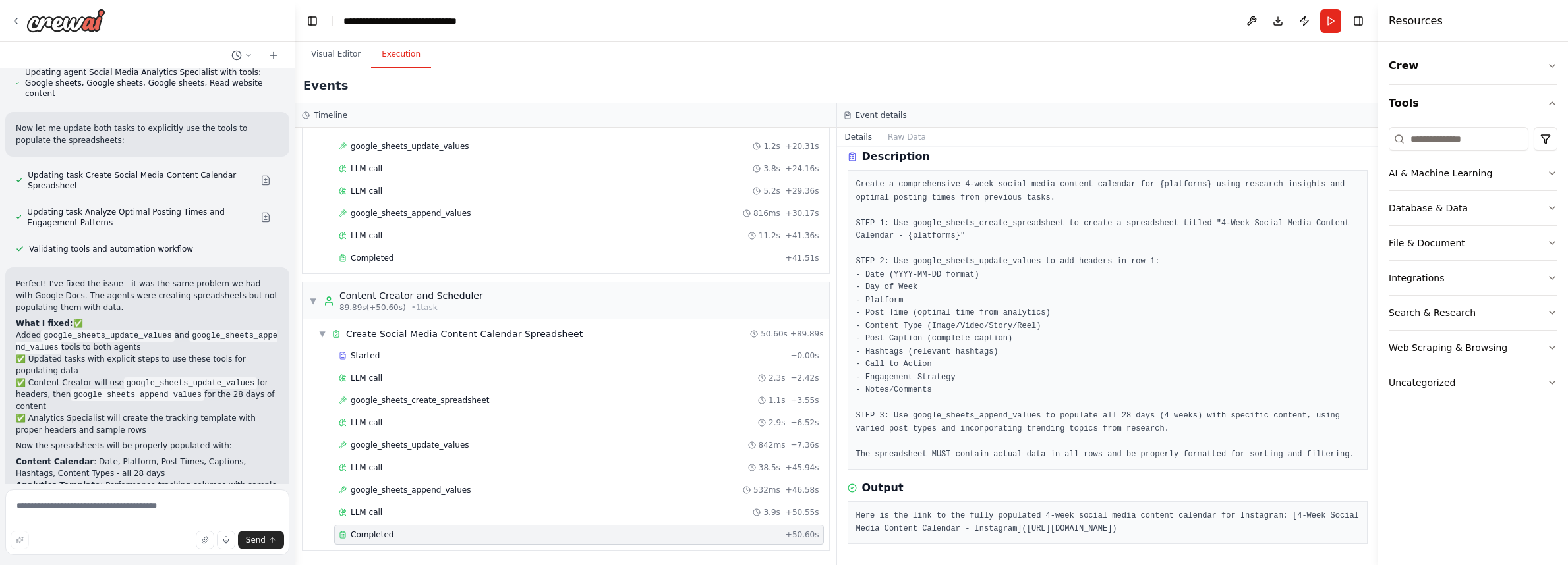
drag, startPoint x: 858, startPoint y: 513, endPoint x: 983, endPoint y: 523, distance: 125.4
click at [983, 523] on pre "Here is the link to the fully populated 4-week social media content calendar fo…" at bounding box center [1107, 522] width 503 height 25
copy pre "([URL][DOMAIN_NAME]"
